Goal: Use online tool/utility: Utilize a website feature to perform a specific function

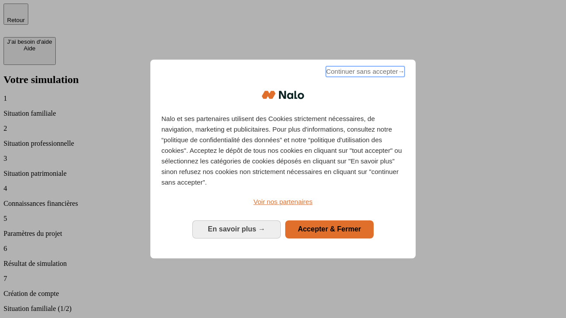
click at [364, 73] on span "Continuer sans accepter →" at bounding box center [365, 71] width 79 height 11
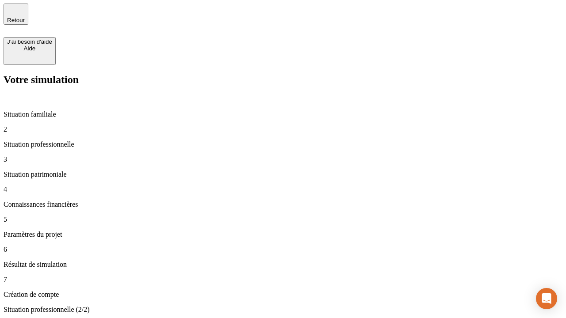
type input "30 000"
type input "1 000"
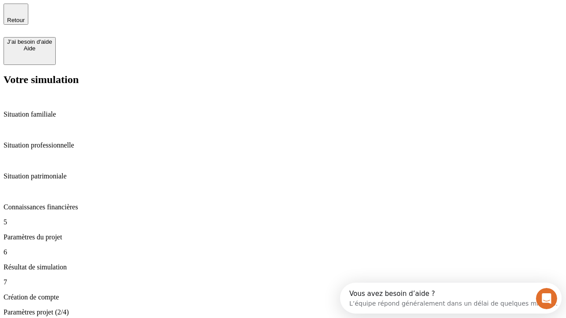
type input "65"
type input "5 000"
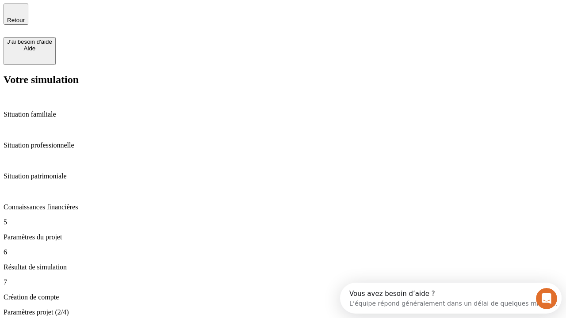
type input "640"
